Goal: Answer question/provide support

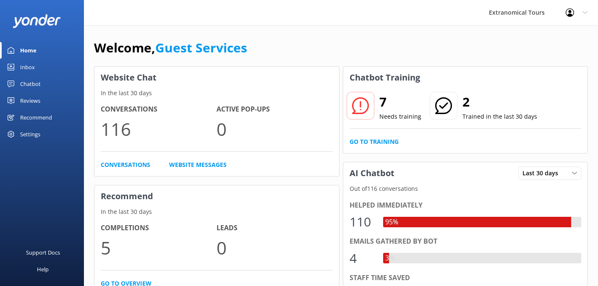
click at [52, 65] on link "Inbox" at bounding box center [42, 67] width 84 height 17
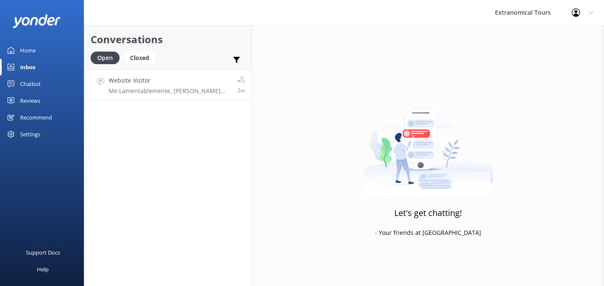
click at [175, 82] on h4 "Website Visitor" at bounding box center [170, 80] width 123 height 9
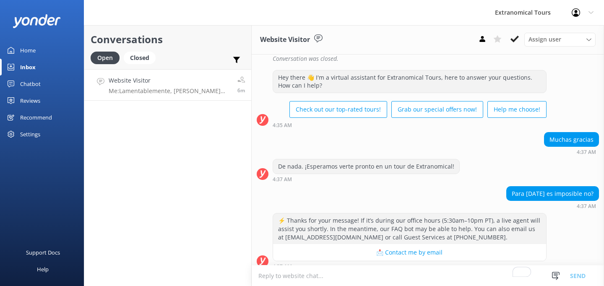
scroll to position [363, 0]
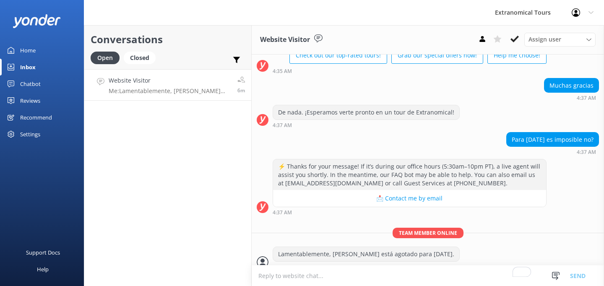
click at [144, 77] on h4 "Website Visitor" at bounding box center [170, 80] width 123 height 9
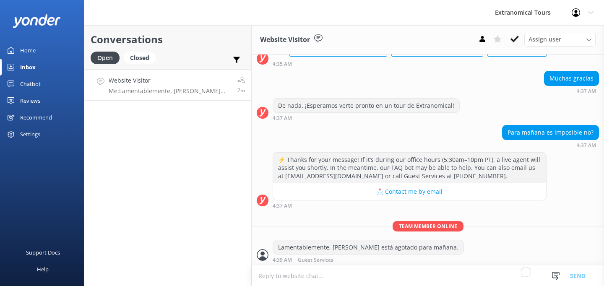
scroll to position [363, 0]
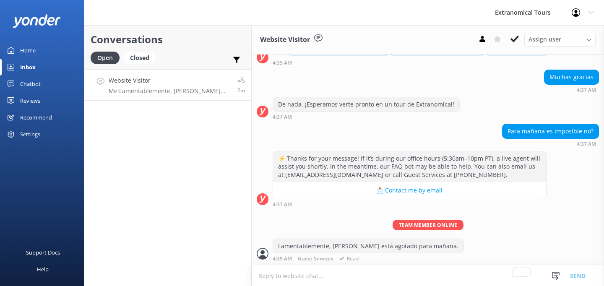
click at [399, 251] on div "Lamentablemente, [PERSON_NAME] está agotado para [DATE]." at bounding box center [368, 246] width 191 height 14
click at [399, 247] on div "Lamentablemente, [PERSON_NAME] está agotado para [DATE]." at bounding box center [368, 246] width 191 height 14
copy div "Lamentablemente, [PERSON_NAME] está agotado para [DATE]."
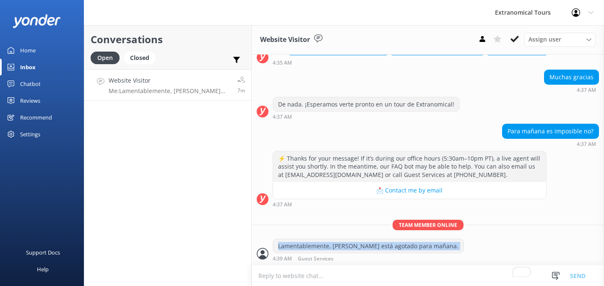
click at [148, 89] on p "Me: Lamentablemente, Yosemite está agotado para mañana." at bounding box center [170, 91] width 123 height 8
